Goal: Check status: Check status

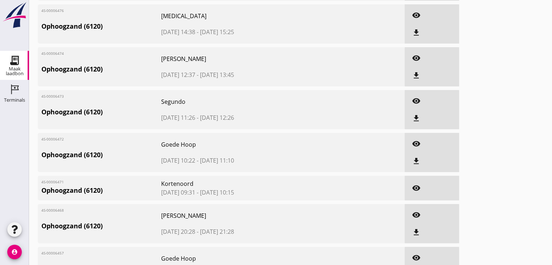
scroll to position [110, 0]
click at [416, 189] on icon "visibility" at bounding box center [416, 188] width 9 height 9
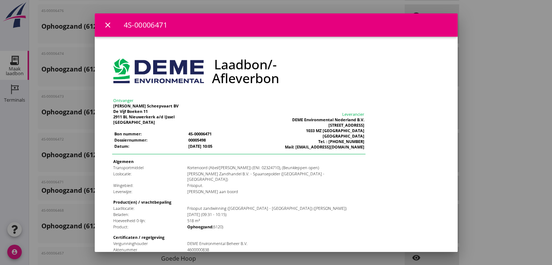
scroll to position [0, 0]
click at [101, 42] on img at bounding box center [143, 52] width 93 height 27
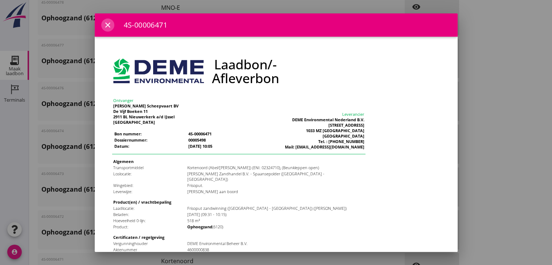
click at [107, 21] on icon "close" at bounding box center [107, 25] width 9 height 9
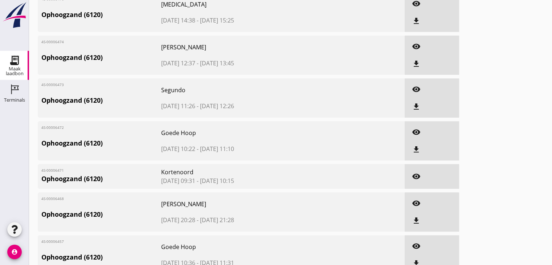
scroll to position [123, 0]
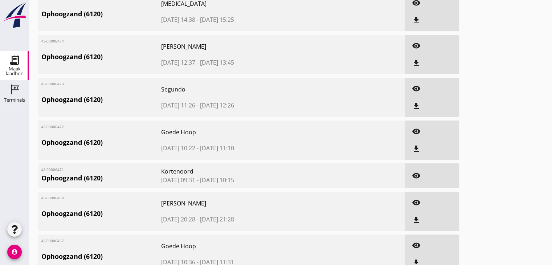
drag, startPoint x: 273, startPoint y: 193, endPoint x: 106, endPoint y: 165, distance: 169.3
click at [335, 183] on div "4S-00006471 Ophoogzand (6120) [GEOGRAPHIC_DATA] [DATE] 09:31 - [DATE] 10:15" at bounding box center [221, 175] width 367 height 25
click at [417, 173] on icon "visibility" at bounding box center [416, 175] width 9 height 9
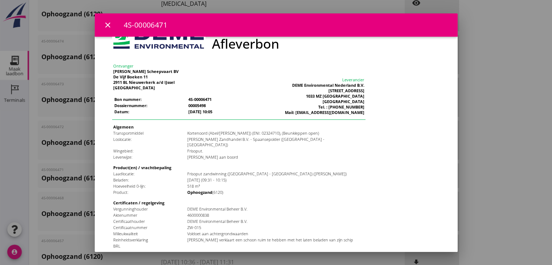
scroll to position [122, 0]
click at [484, 105] on div at bounding box center [276, 132] width 552 height 265
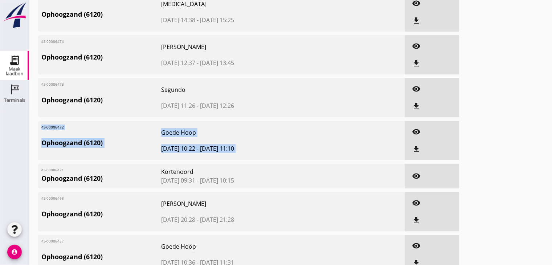
drag, startPoint x: 484, startPoint y: 105, endPoint x: 323, endPoint y: 115, distance: 161.8
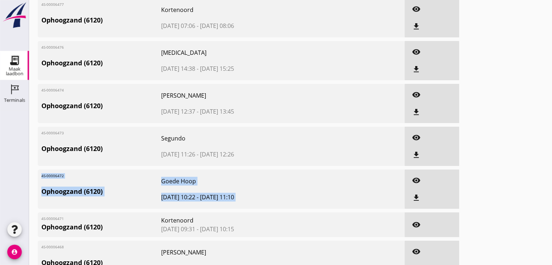
scroll to position [0, 0]
